Goal: Find specific page/section

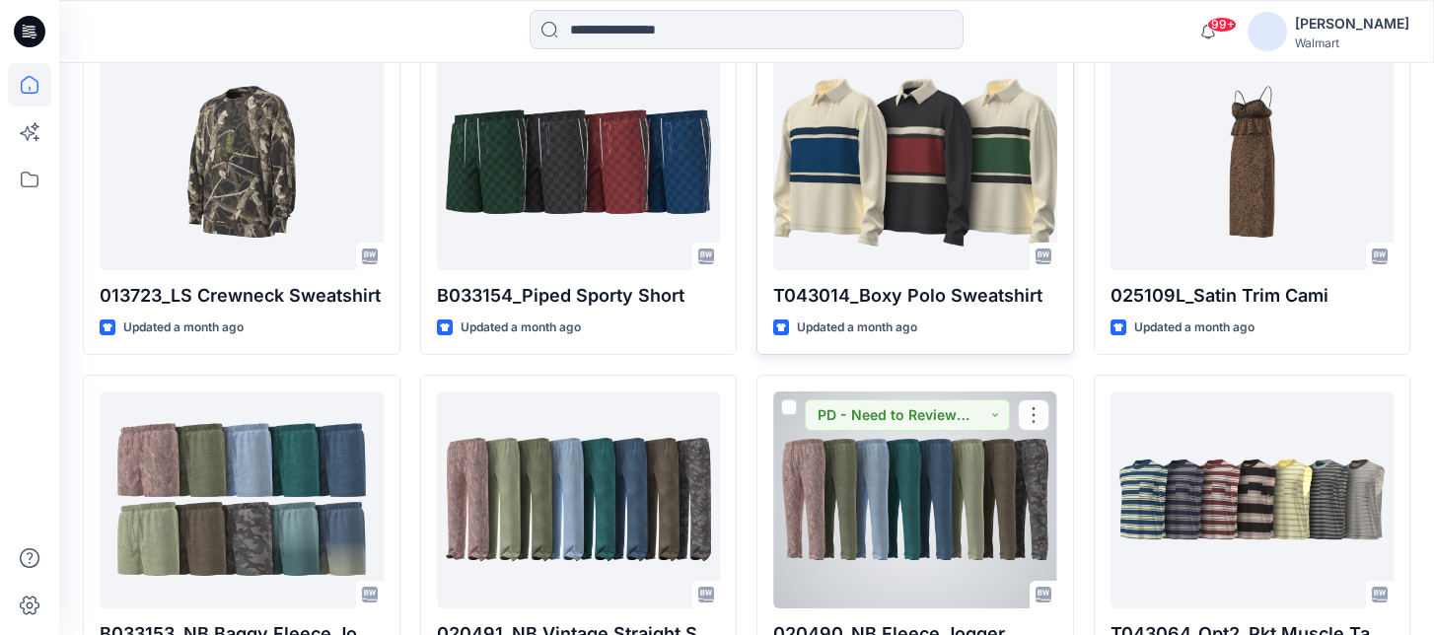
scroll to position [3880, 0]
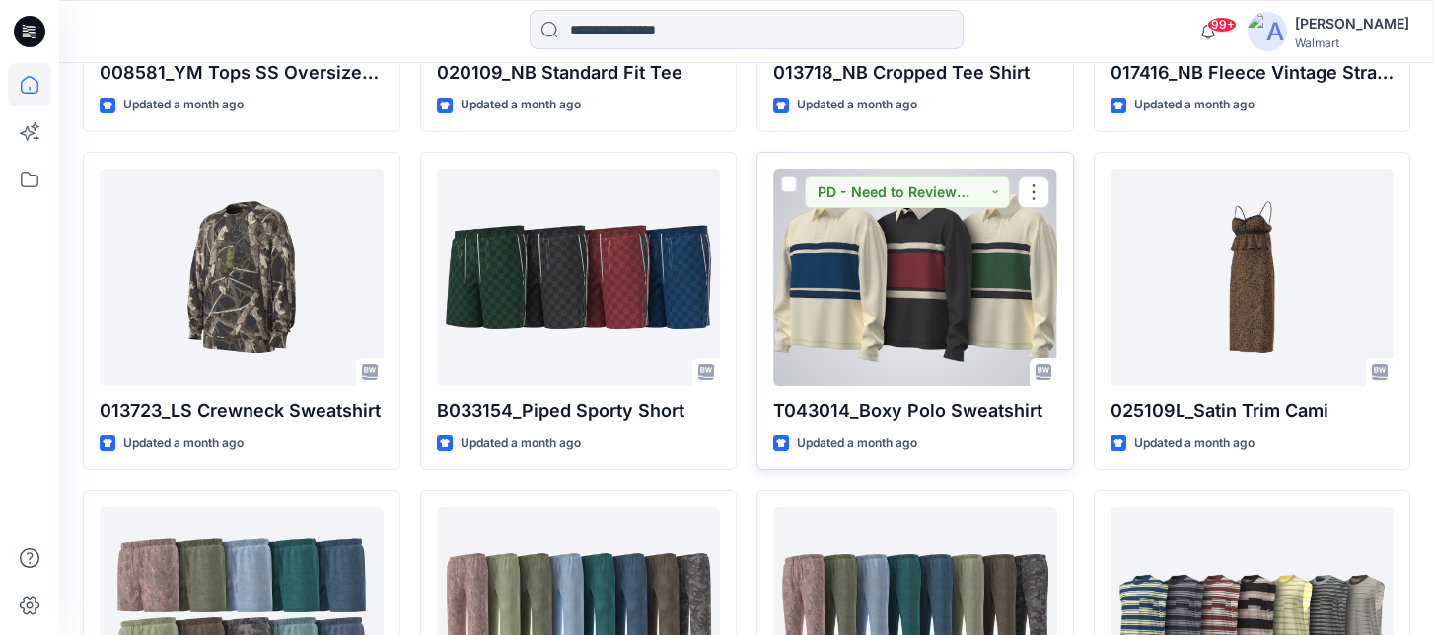
click at [988, 227] on div at bounding box center [915, 277] width 284 height 217
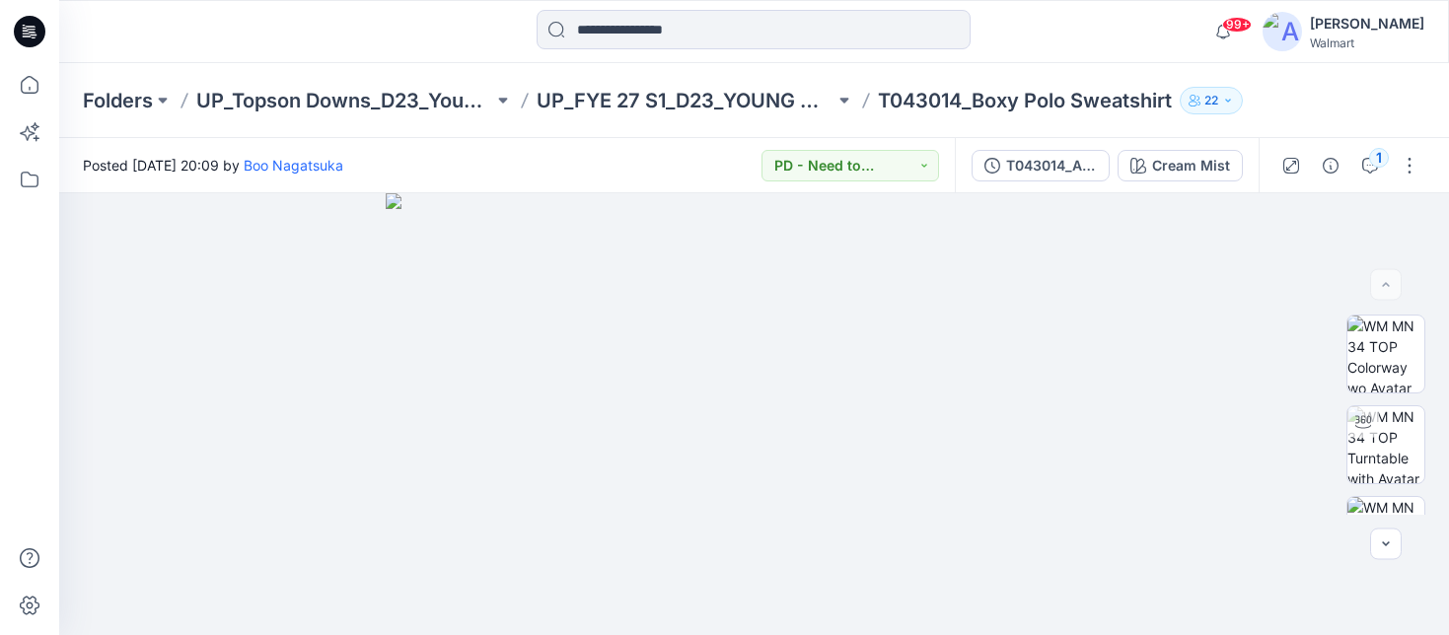
click at [928, 103] on p "T043014_Boxy Polo Sweatshirt" at bounding box center [1025, 101] width 294 height 28
click at [978, 99] on p "T043014_Boxy Polo Sweatshirt" at bounding box center [1025, 101] width 294 height 28
drag, startPoint x: 962, startPoint y: 102, endPoint x: 873, endPoint y: 108, distance: 89.0
click at [873, 108] on div "Folders UP_Topson Downs_D23_Young Men's Tops UP_FYE 27 S1_D23_YOUNG MEN’S TOP T…" at bounding box center [677, 101] width 1189 height 28
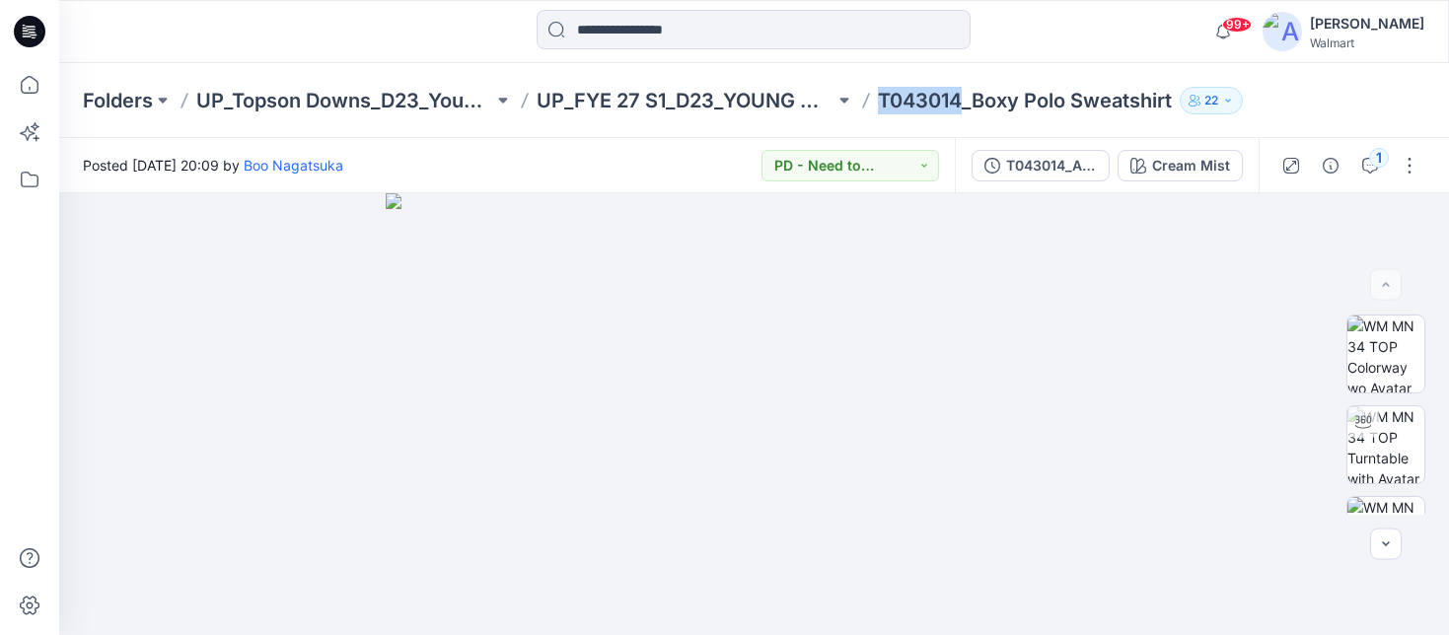
copy p "T043014"
